Goal: Use online tool/utility: Utilize a website feature to perform a specific function

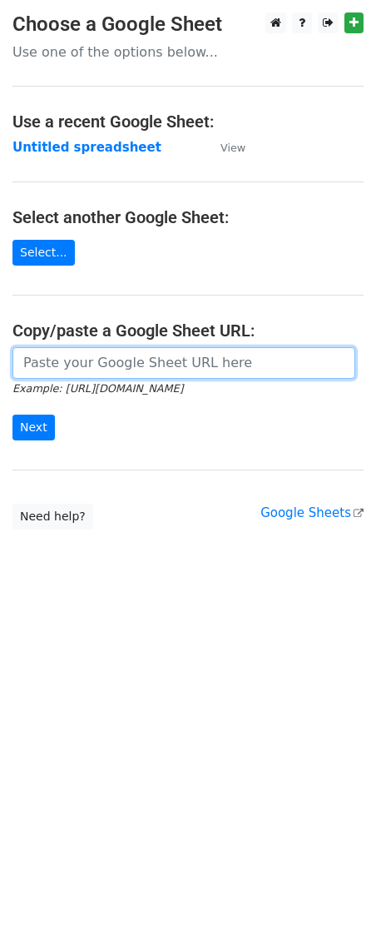
click at [75, 365] on input "url" at bounding box center [183, 363] width 343 height 32
paste input "[URL][DOMAIN_NAME]"
type input "[URL][DOMAIN_NAME]"
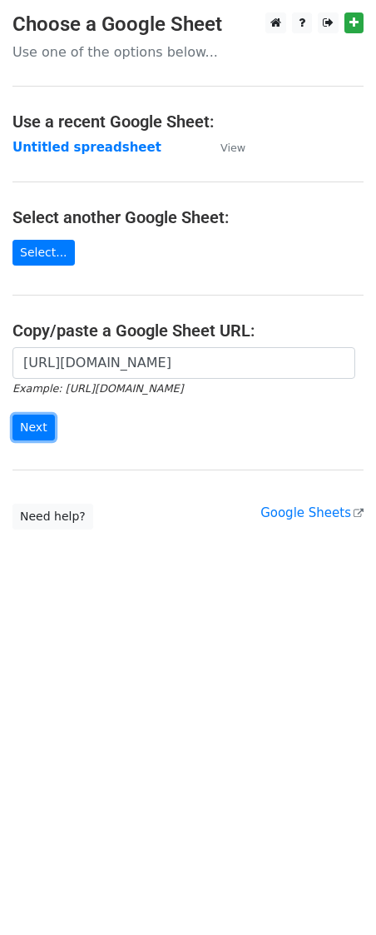
drag, startPoint x: 39, startPoint y: 417, endPoint x: 13, endPoint y: 446, distance: 38.3
click at [39, 418] on input "Next" at bounding box center [33, 428] width 42 height 26
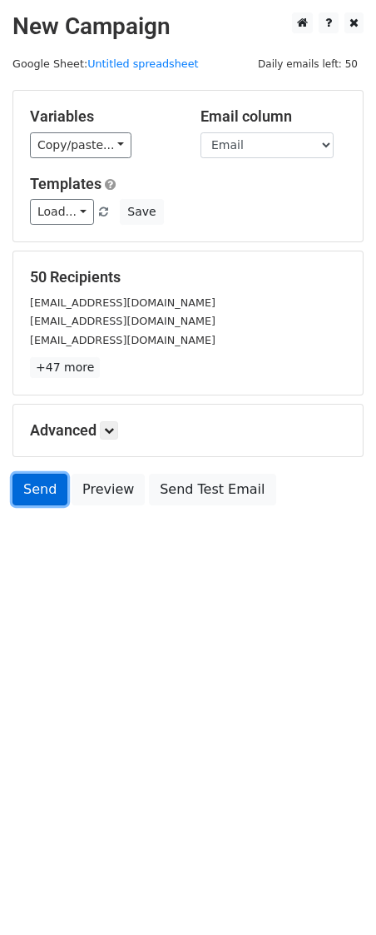
click at [37, 491] on link "Send" at bounding box center [39, 490] width 55 height 32
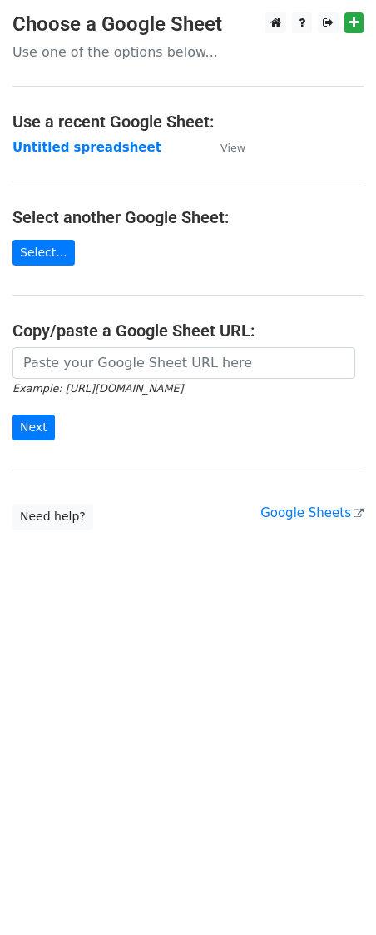
click at [82, 366] on input "url" at bounding box center [183, 363] width 343 height 32
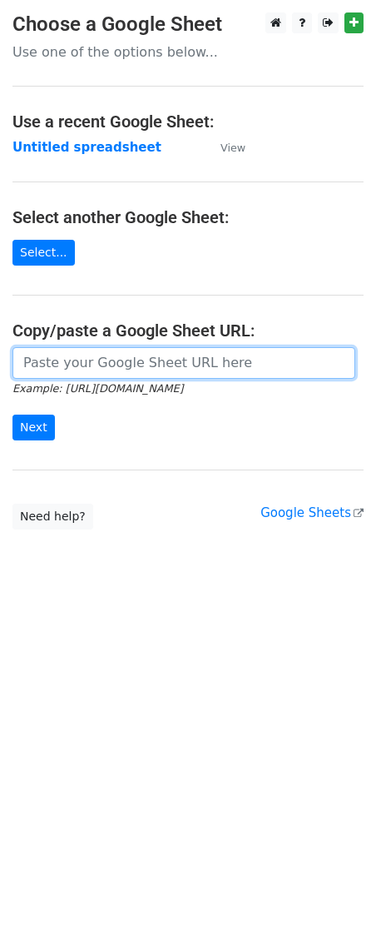
click at [52, 379] on input "url" at bounding box center [183, 363] width 343 height 32
paste input "[URL][DOMAIN_NAME]"
type input "[URL][DOMAIN_NAME]"
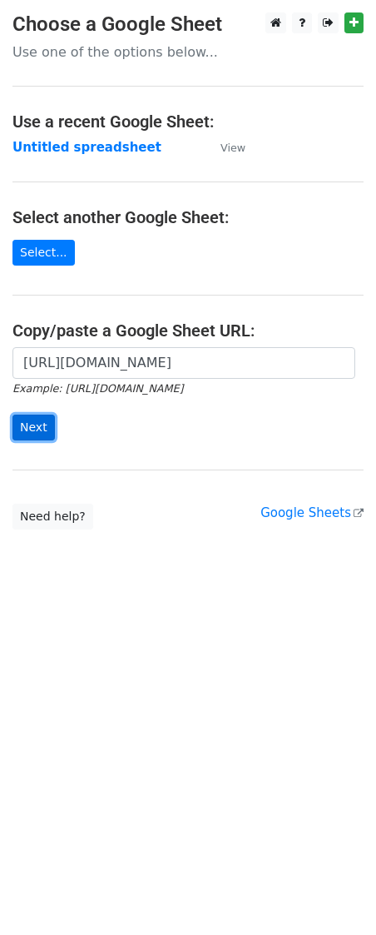
click at [34, 432] on input "Next" at bounding box center [33, 428] width 42 height 26
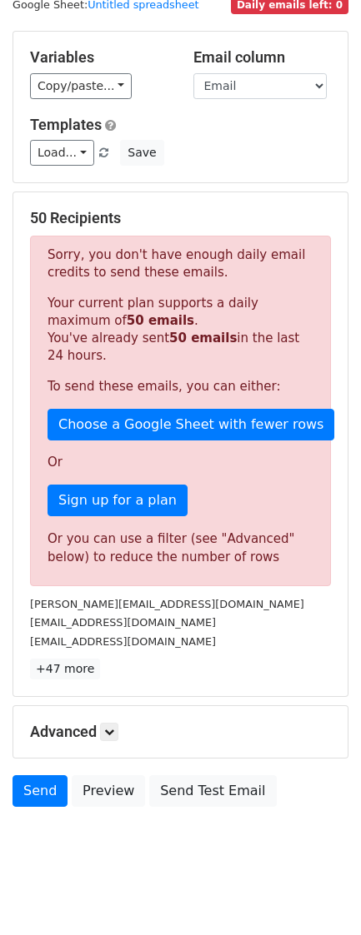
scroll to position [77, 0]
